Goal: Information Seeking & Learning: Learn about a topic

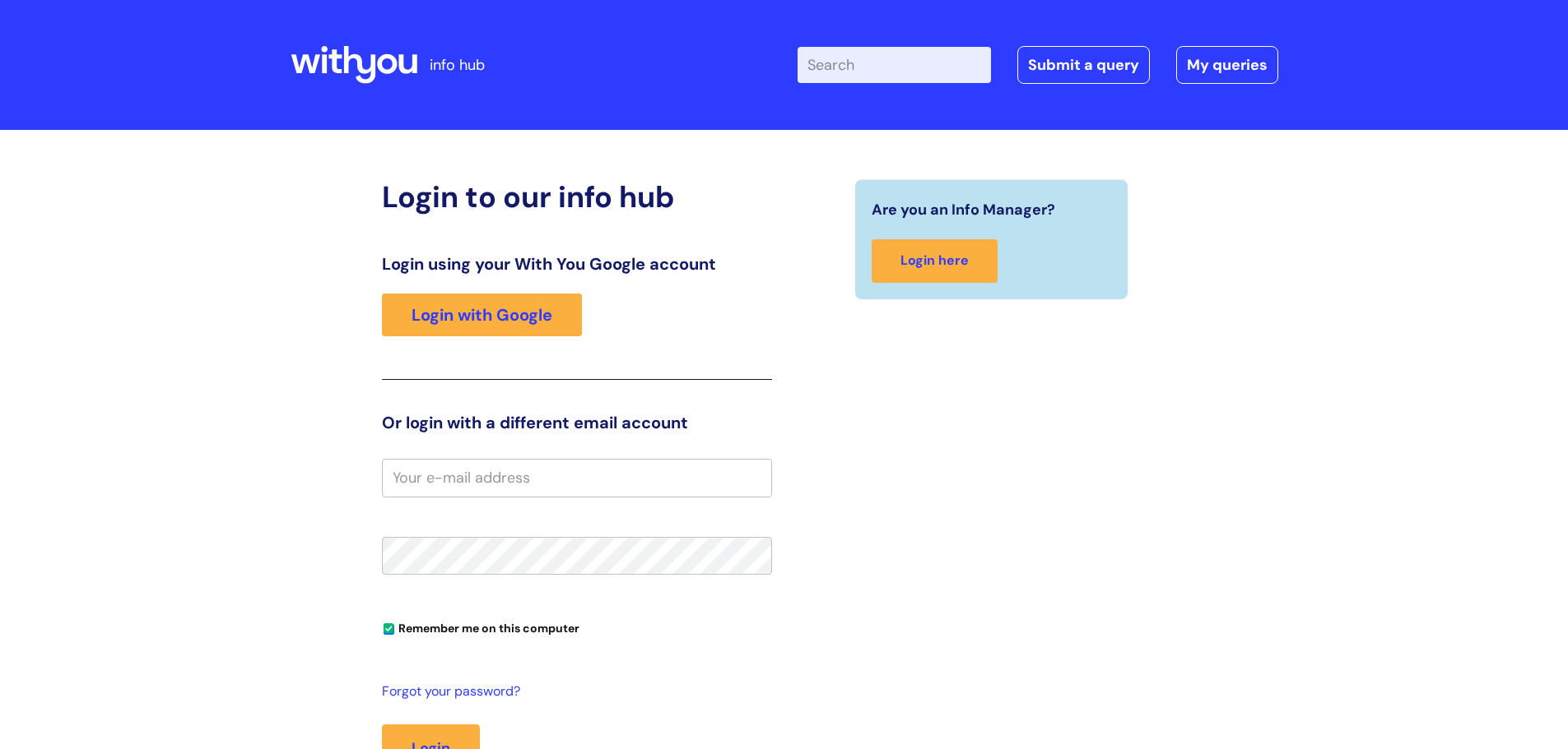
click at [859, 65] on input "Enter your search term here..." at bounding box center [894, 65] width 194 height 36
click at [519, 310] on link "Login with Google" at bounding box center [482, 315] width 200 height 42
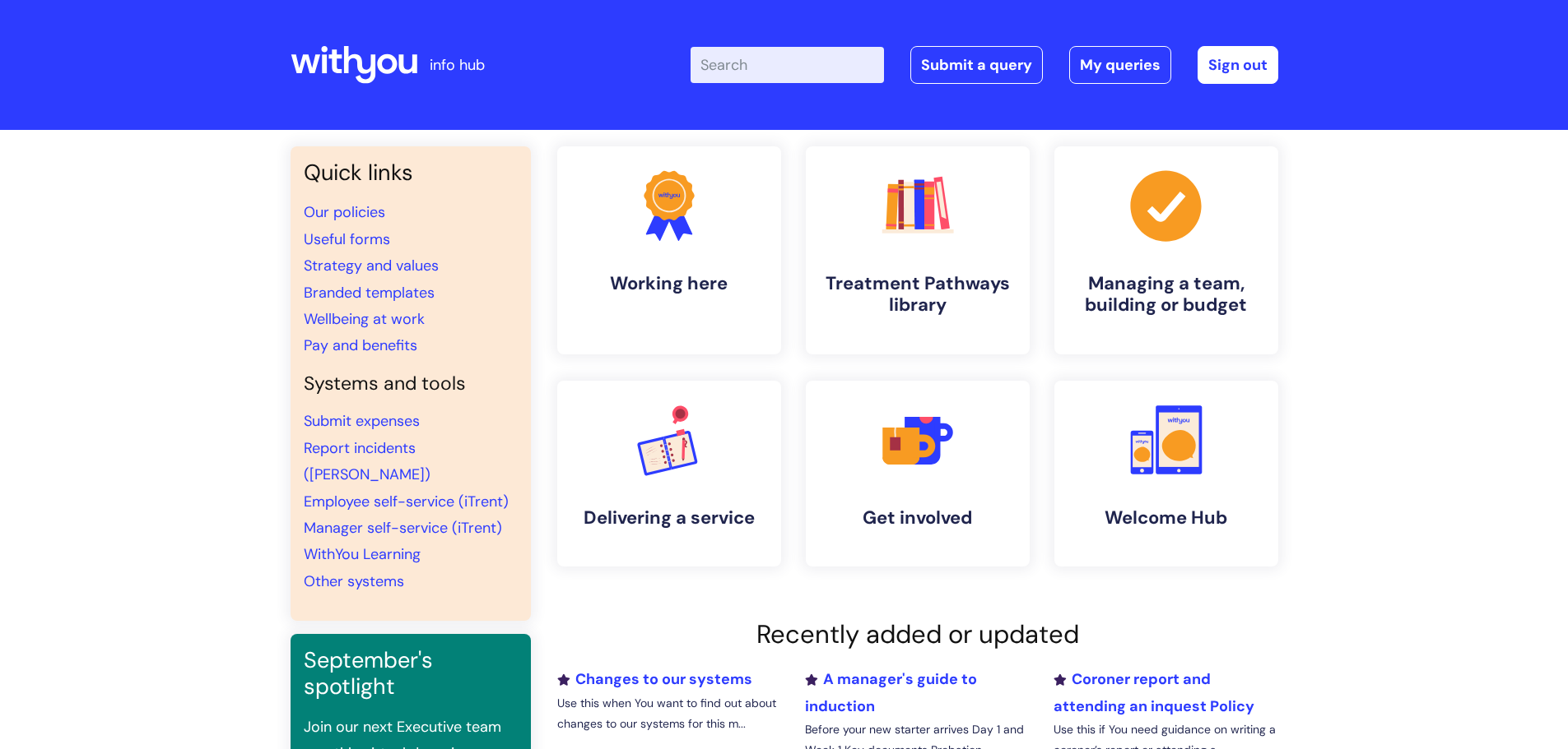
click at [737, 65] on input "Enter your search term here..." at bounding box center [787, 65] width 194 height 36
type input "EAP"
click button "Search" at bounding box center [0, 0] width 0 height 0
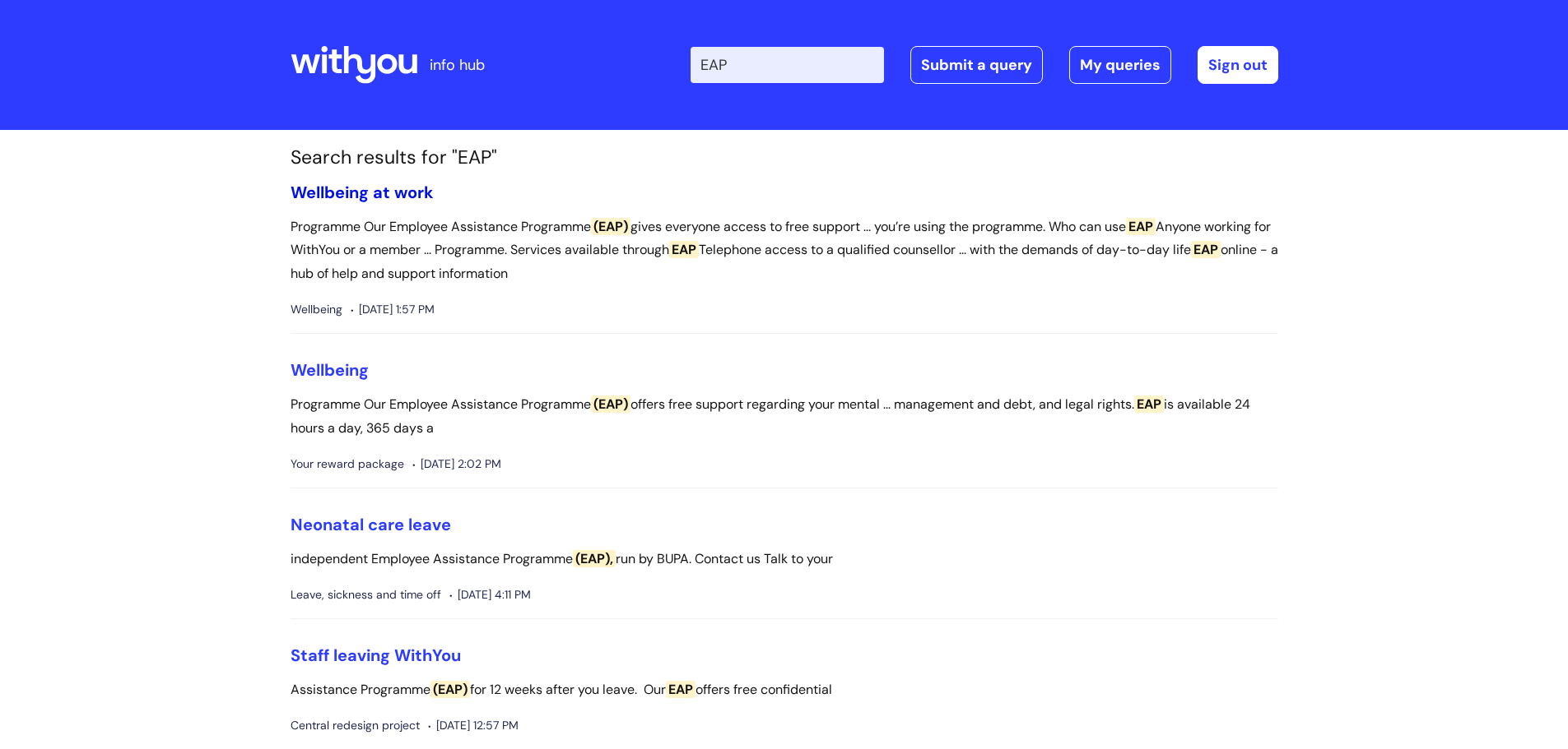
click at [392, 195] on link "Wellbeing at work" at bounding box center [362, 193] width 143 height 21
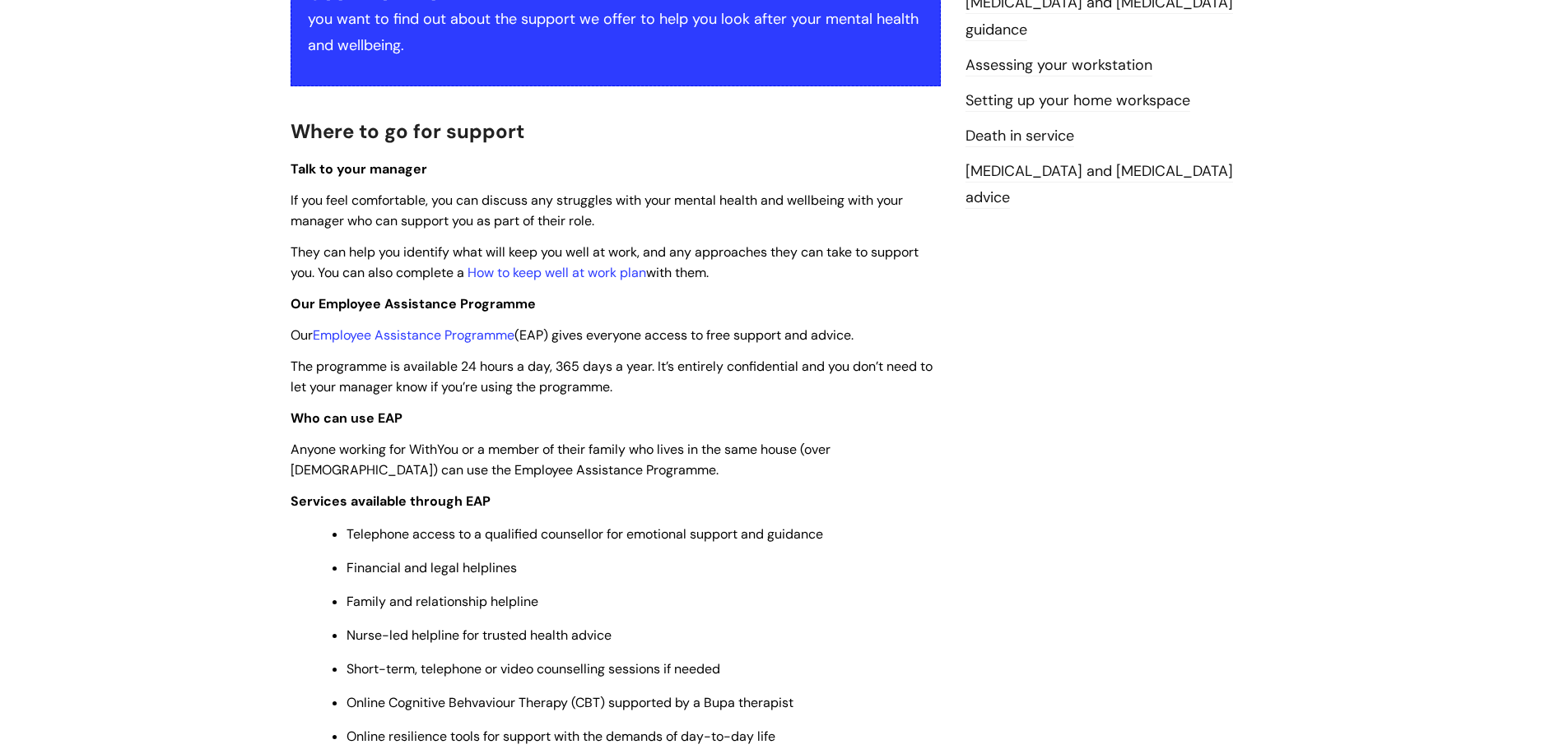
scroll to position [411, 0]
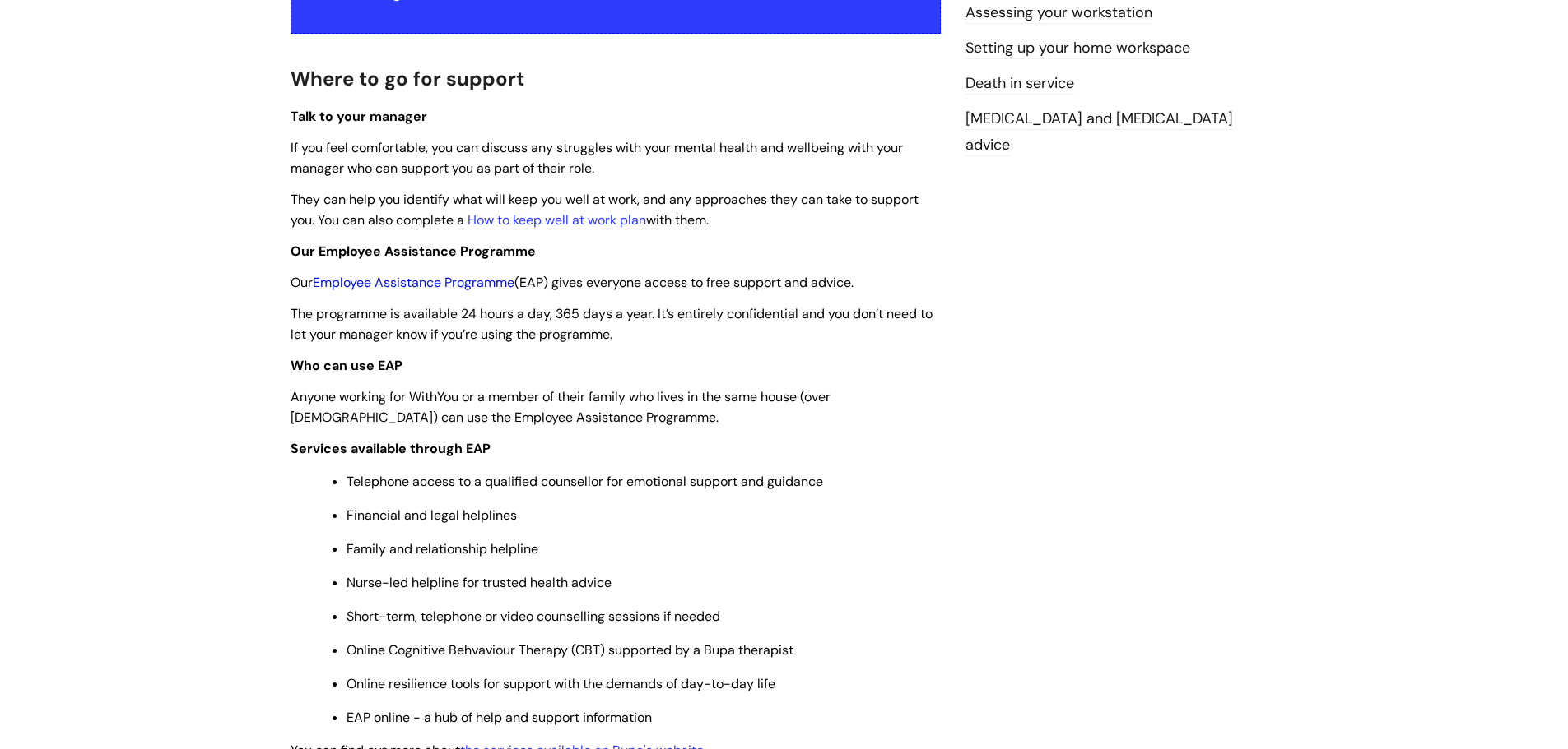
click at [478, 279] on link "Employee Assistance Programme" at bounding box center [413, 283] width 202 height 18
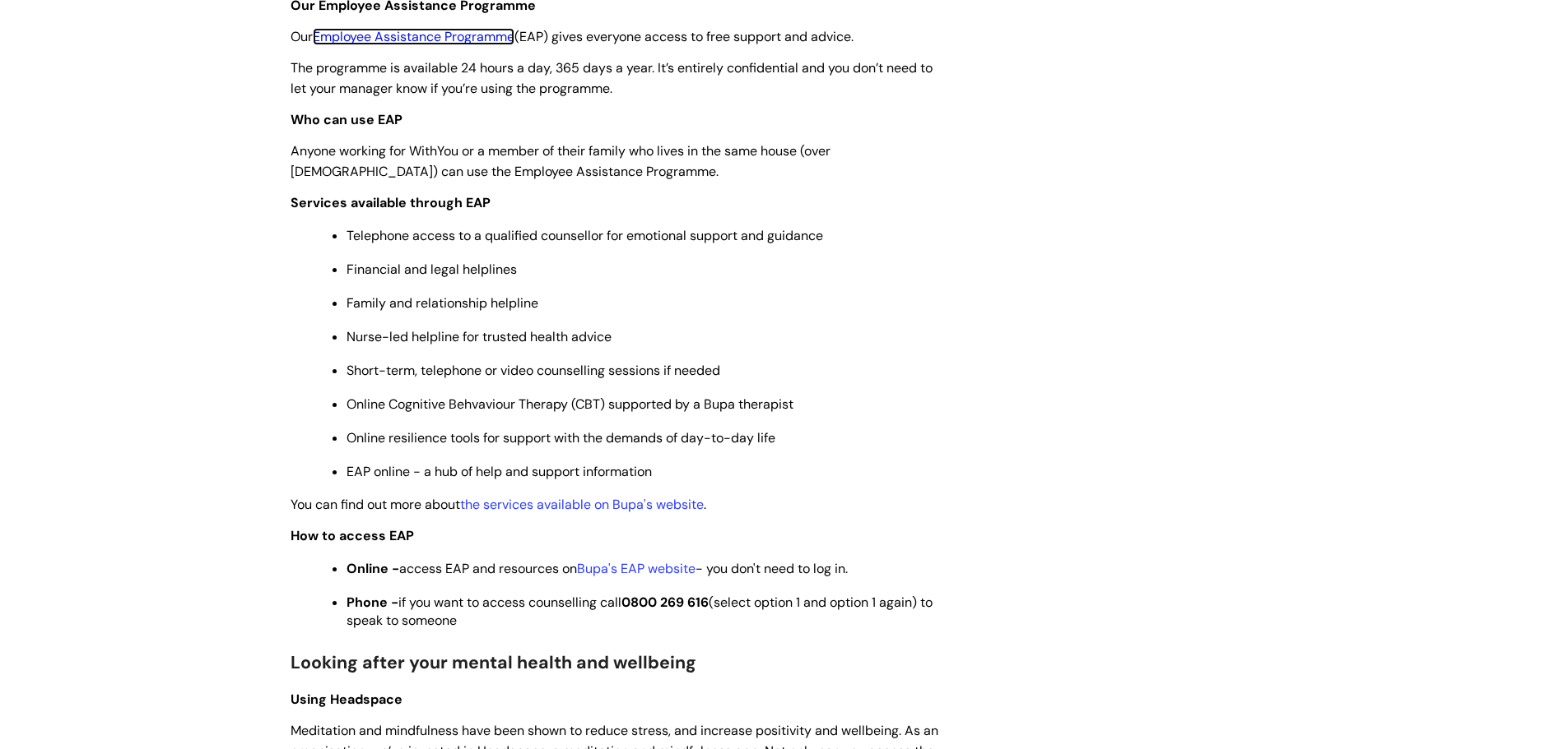
scroll to position [658, 0]
